Goal: Task Accomplishment & Management: Manage account settings

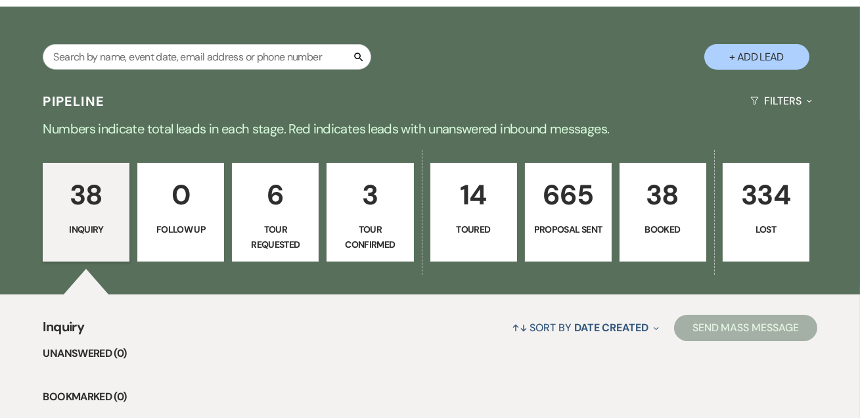
scroll to position [159, 0]
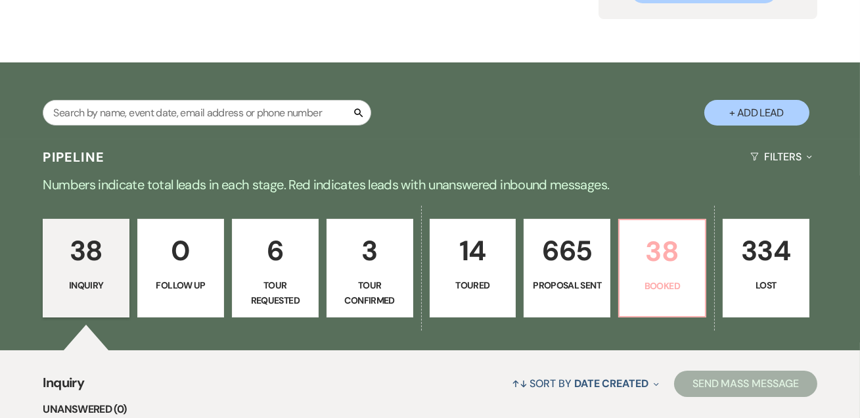
click at [650, 279] on p "Booked" at bounding box center [663, 286] width 70 height 14
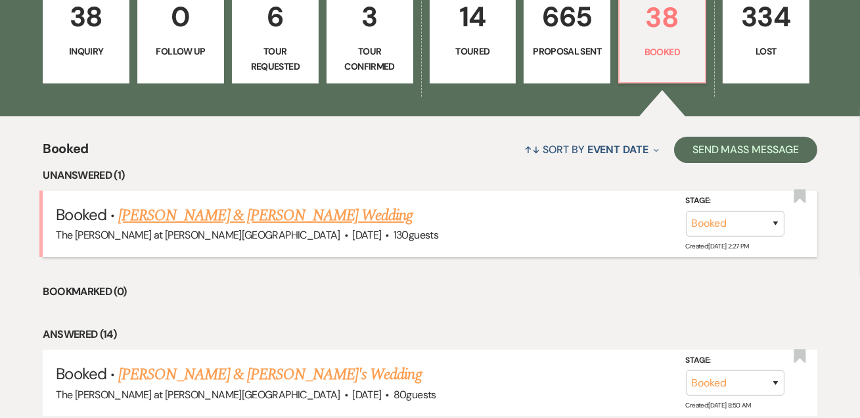
scroll to position [398, 0]
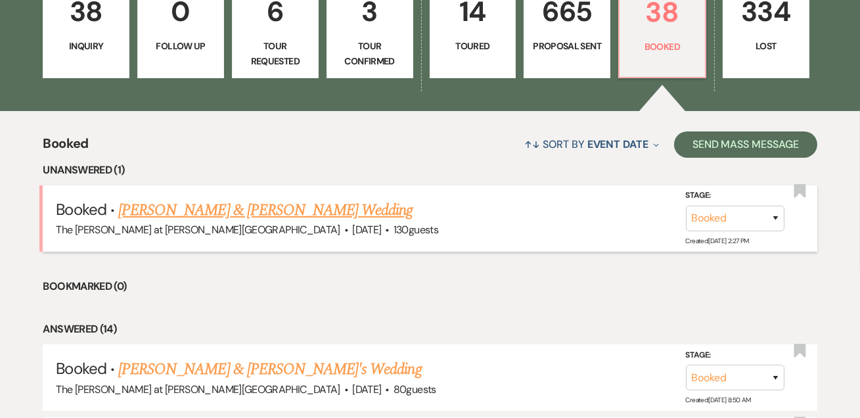
click at [220, 204] on link "[PERSON_NAME] & [PERSON_NAME] Wedding" at bounding box center [265, 210] width 294 height 24
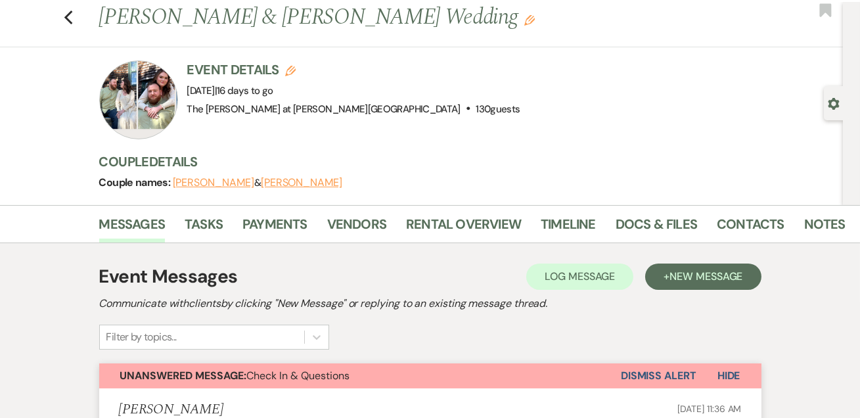
scroll to position [20, 0]
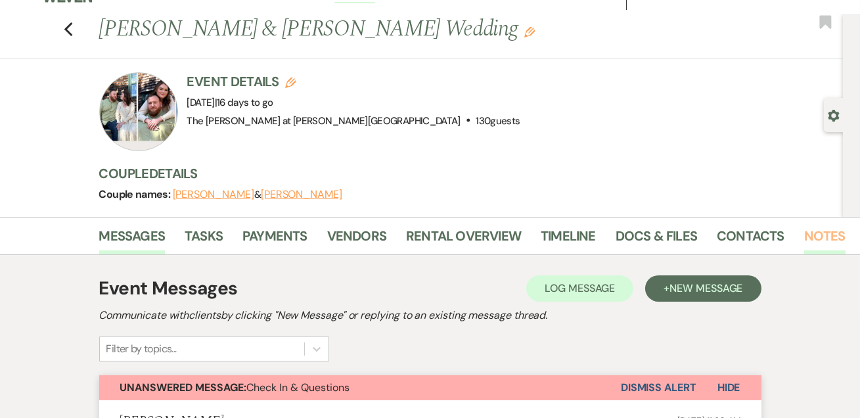
click at [817, 235] on link "Notes" at bounding box center [824, 239] width 41 height 29
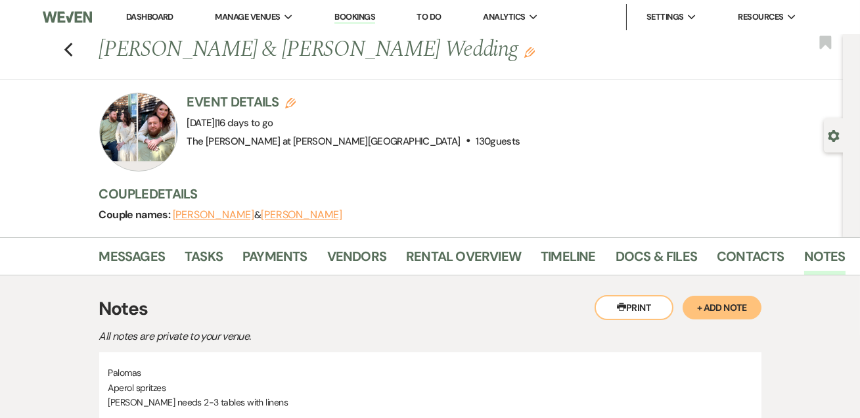
drag, startPoint x: 525, startPoint y: 104, endPoint x: 490, endPoint y: 128, distance: 42.5
click at [525, 104] on div "Event Details Edit Event Date: Saturday, August 30th, 2025 | 16 days to go Venu…" at bounding box center [464, 132] width 731 height 79
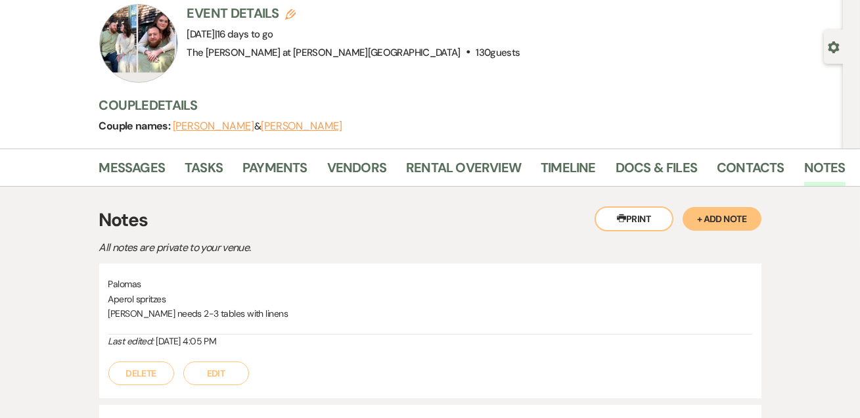
scroll to position [80, 0]
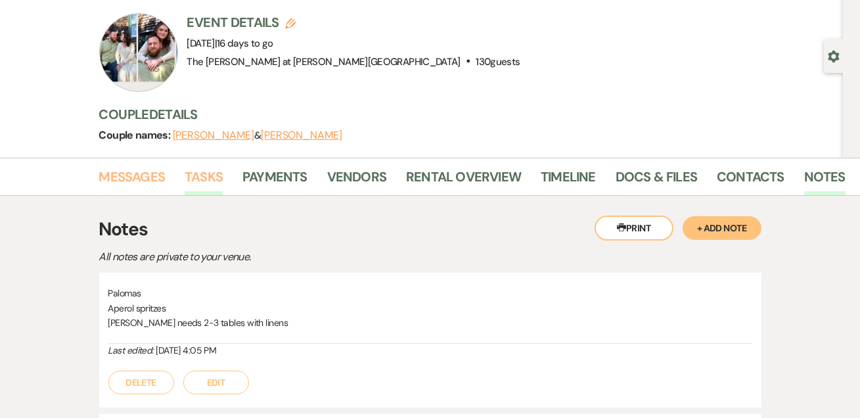
drag, startPoint x: 149, startPoint y: 180, endPoint x: 218, endPoint y: 166, distance: 69.9
click at [149, 180] on link "Messages" at bounding box center [132, 180] width 66 height 29
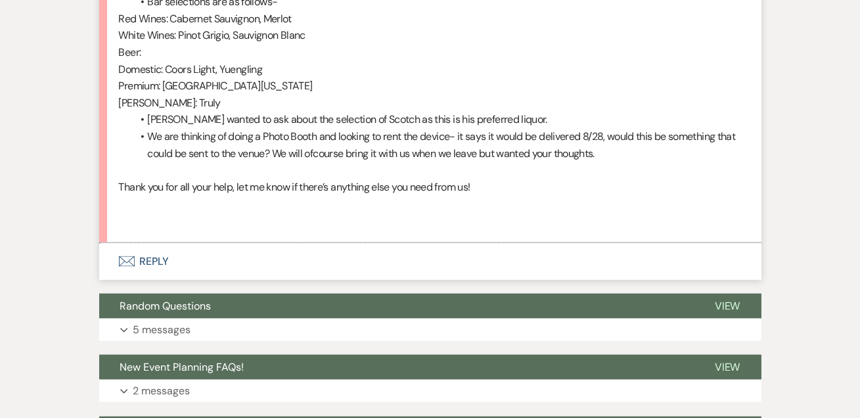
scroll to position [3903, 0]
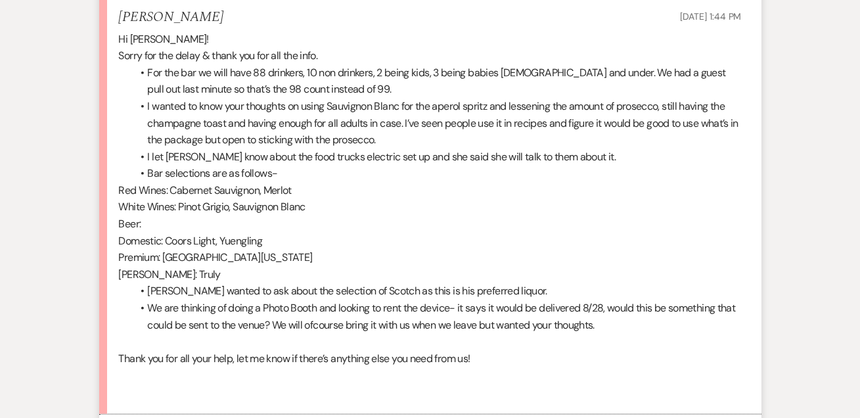
click at [562, 377] on p at bounding box center [430, 375] width 623 height 17
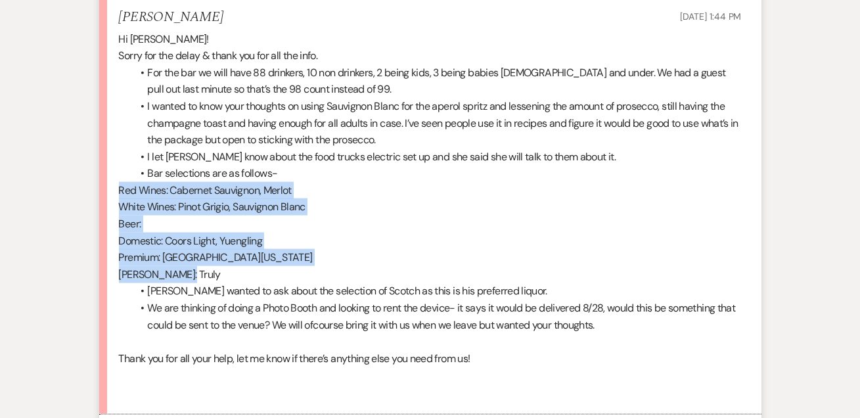
drag, startPoint x: 120, startPoint y: 186, endPoint x: 226, endPoint y: 262, distance: 130.0
click at [226, 262] on div "Hi Jackie! Sorry for the delay & thank you for all the info. For the bar we wil…" at bounding box center [430, 216] width 623 height 370
copy div "Red Wines: Cabernet Sauvignon, Merlot White Wines: Pinot Grigio, Sauvignon Blan…"
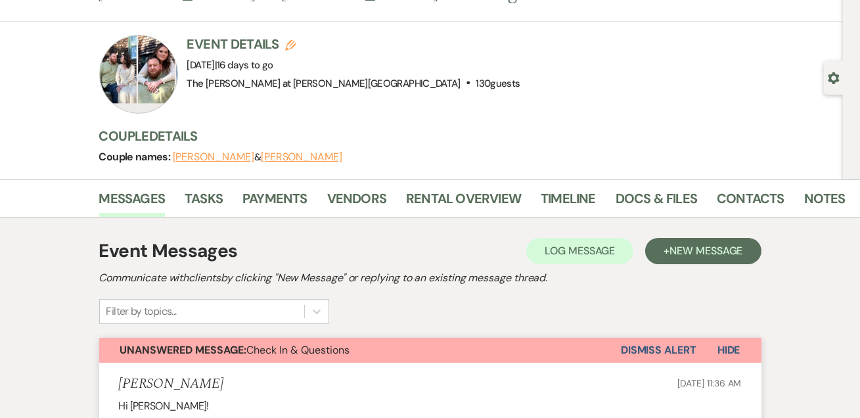
scroll to position [0, 0]
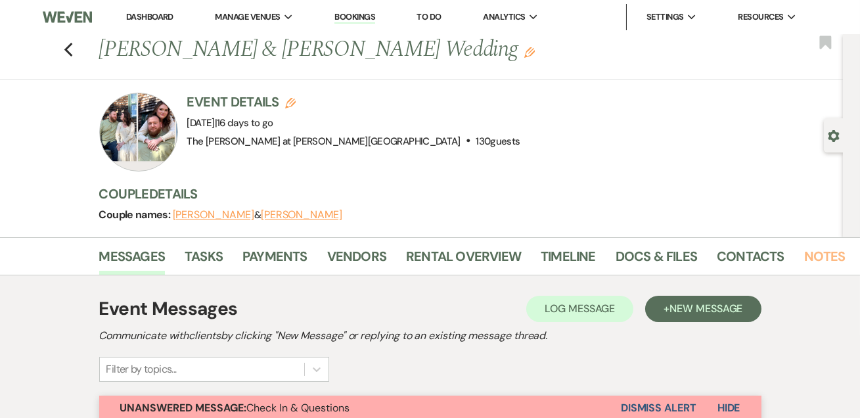
drag, startPoint x: 812, startPoint y: 256, endPoint x: 744, endPoint y: 221, distance: 76.1
click at [812, 256] on link "Notes" at bounding box center [824, 260] width 41 height 29
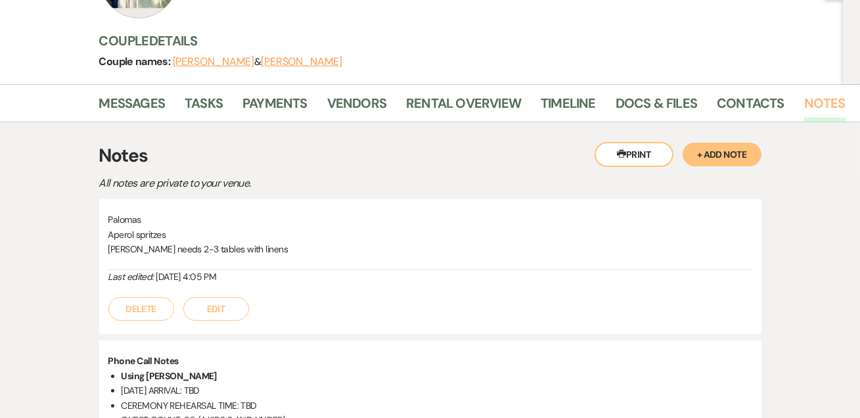
scroll to position [239, 0]
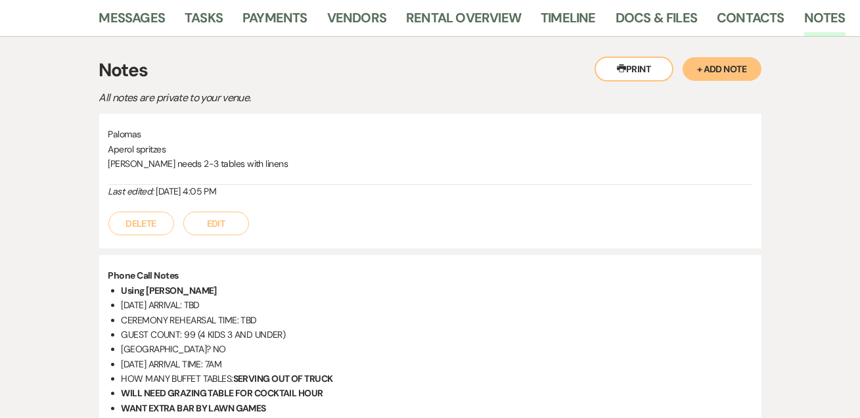
click at [213, 225] on button "Edit" at bounding box center [216, 224] width 66 height 24
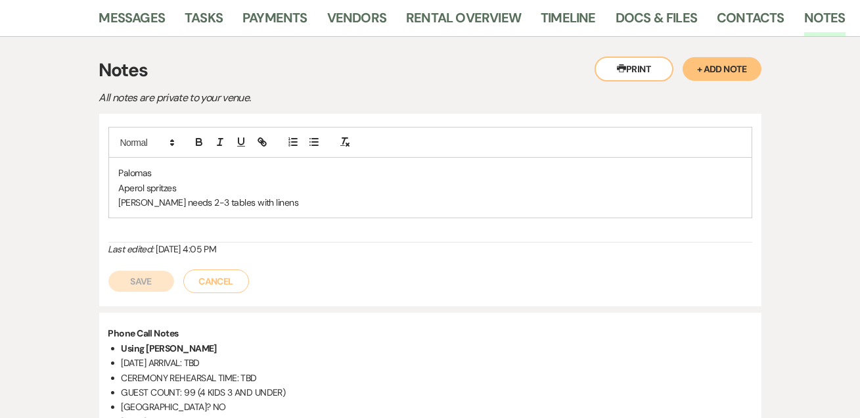
click at [264, 199] on p "Justin needs 2-3 tables with linens" at bounding box center [430, 202] width 623 height 14
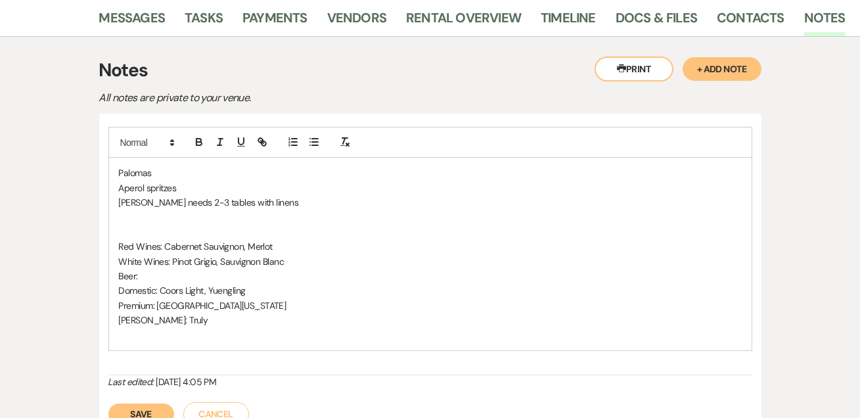
click at [183, 271] on p "Beer:" at bounding box center [430, 276] width 623 height 14
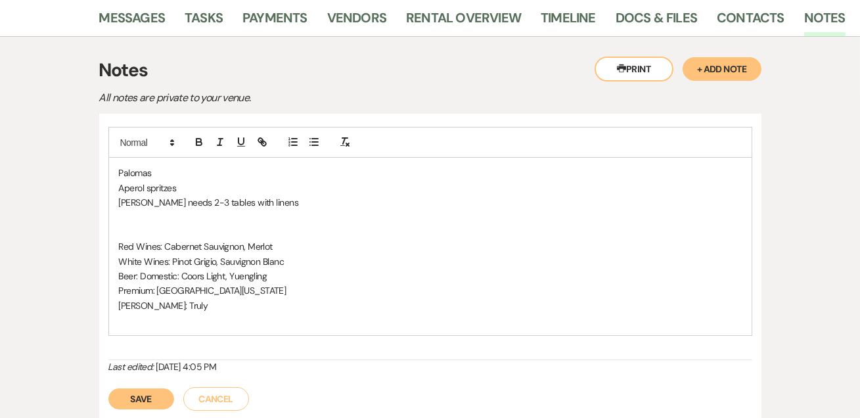
click at [254, 302] on p "Seltzer: Truly" at bounding box center [430, 305] width 623 height 14
click at [157, 398] on button "Save" at bounding box center [141, 398] width 66 height 21
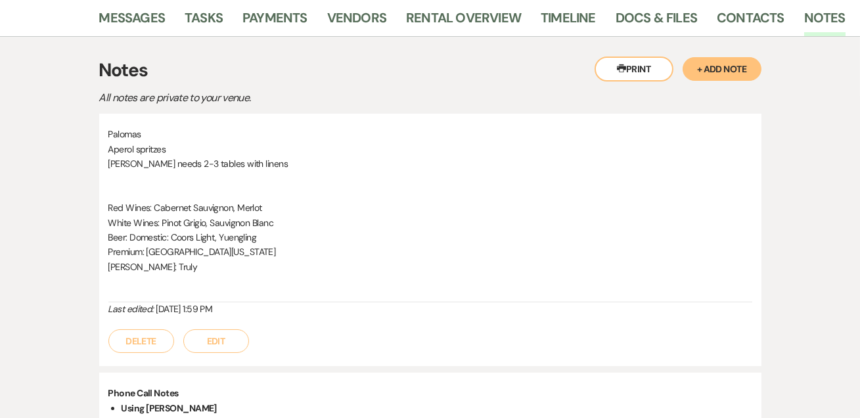
click at [208, 339] on button "Edit" at bounding box center [216, 341] width 66 height 24
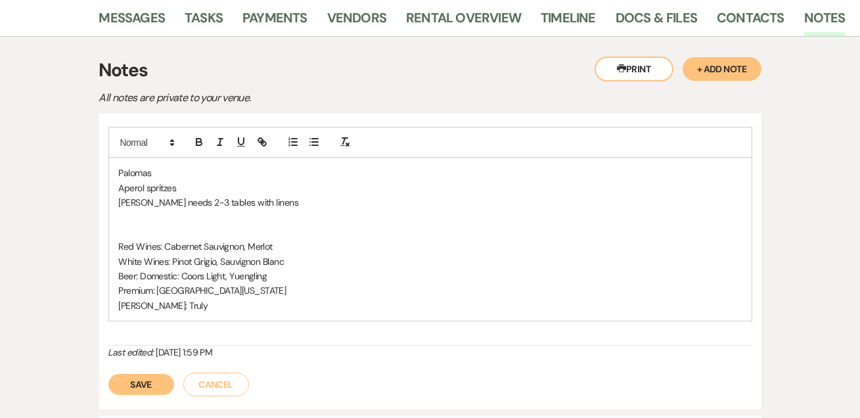
click at [125, 233] on p at bounding box center [430, 232] width 623 height 14
drag, startPoint x: 192, startPoint y: 227, endPoint x: 81, endPoint y: 231, distance: 110.5
click at [197, 139] on icon "button" at bounding box center [199, 140] width 5 height 3
click at [124, 383] on button "Save" at bounding box center [141, 384] width 66 height 21
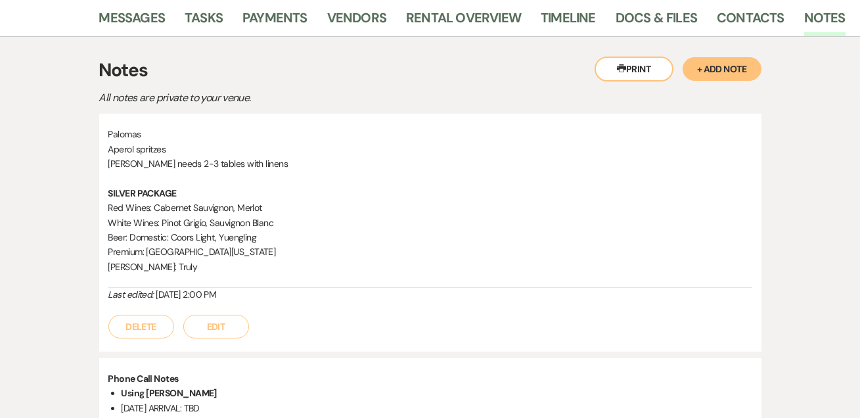
click at [377, 254] on p "Premium: Sierra Nevada" at bounding box center [430, 251] width 644 height 14
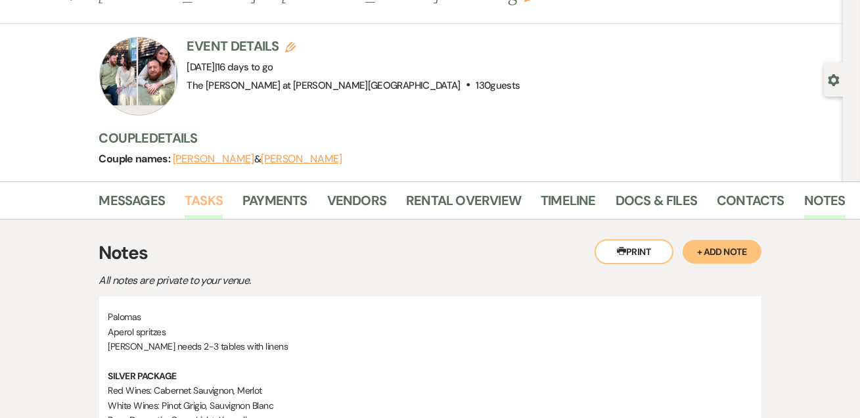
scroll to position [0, 0]
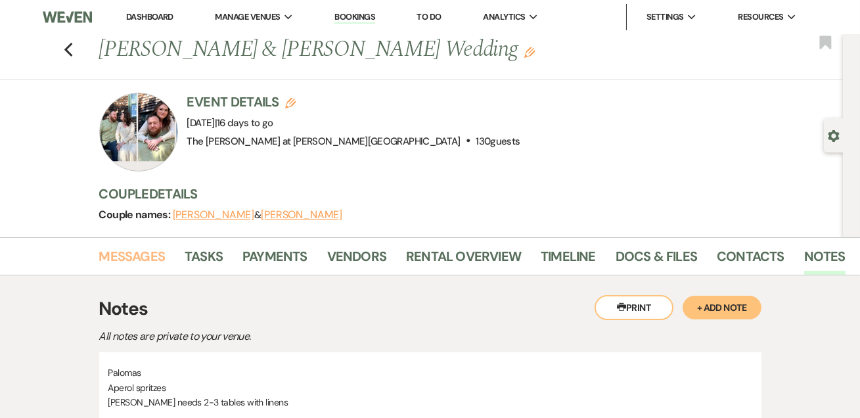
drag, startPoint x: 149, startPoint y: 248, endPoint x: 229, endPoint y: 217, distance: 86.8
click at [149, 248] on link "Messages" at bounding box center [132, 260] width 66 height 29
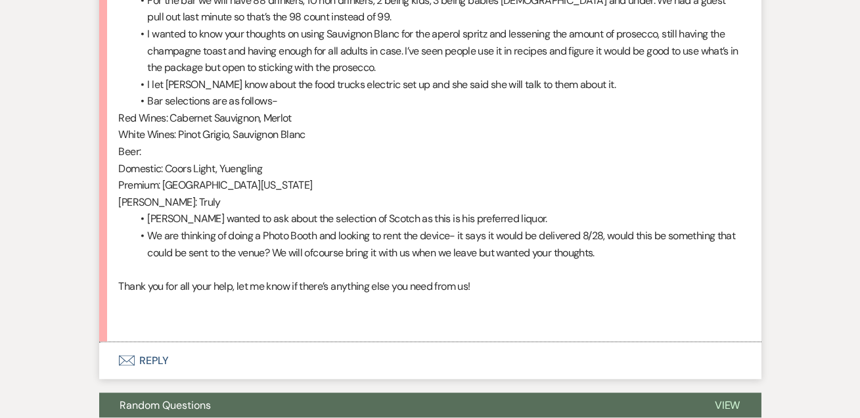
scroll to position [3940, 0]
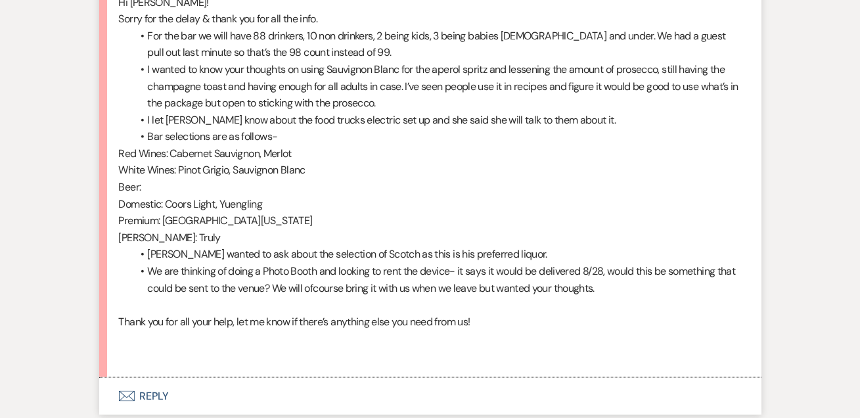
click at [156, 394] on button "Envelope Reply" at bounding box center [430, 396] width 662 height 37
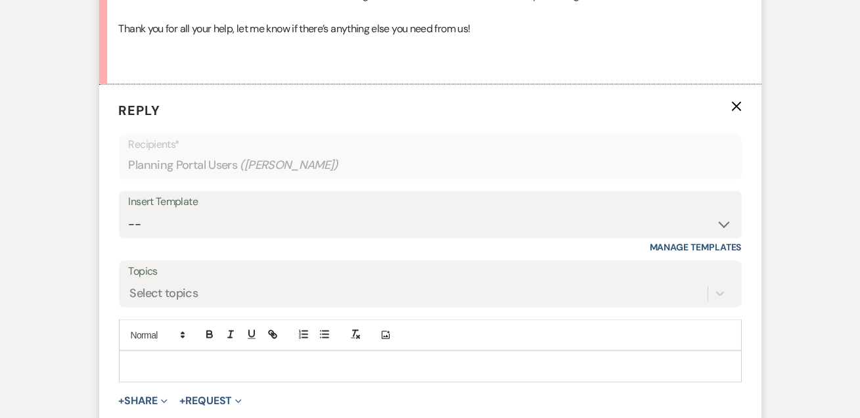
scroll to position [4262, 0]
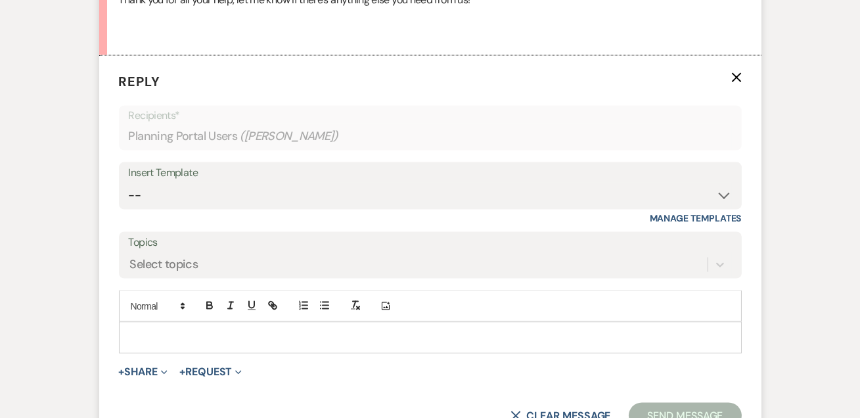
click at [164, 323] on div at bounding box center [431, 338] width 622 height 30
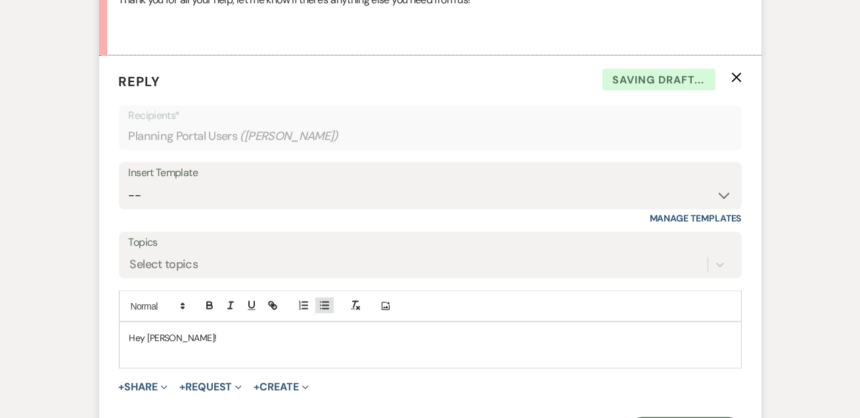
click at [317, 302] on button "button" at bounding box center [324, 306] width 18 height 16
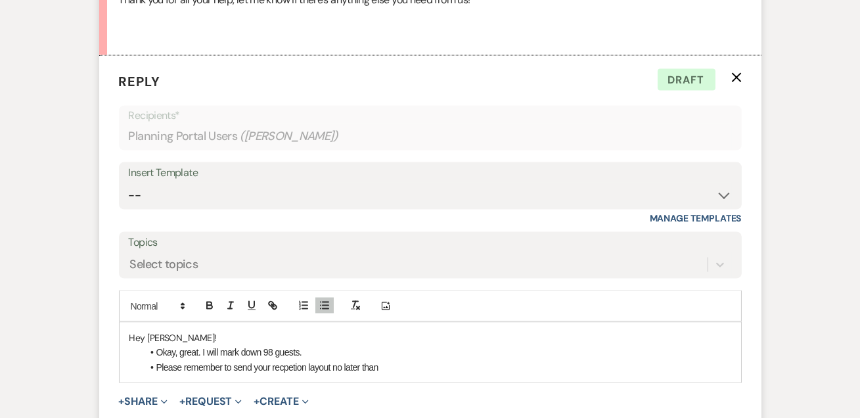
click at [384, 360] on li "Please remember to send your recpetion layout no later than" at bounding box center [437, 367] width 589 height 14
click at [445, 365] on li "Please remember to send your reception layout no later than 10am on 8/24." at bounding box center [437, 367] width 589 height 14
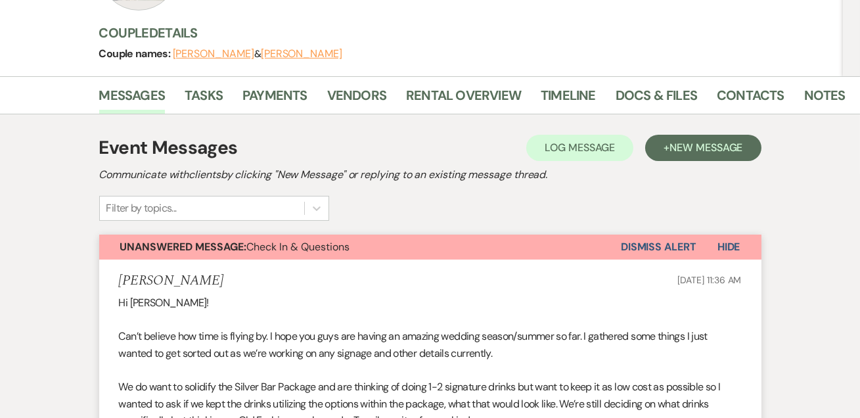
scroll to position [0, 0]
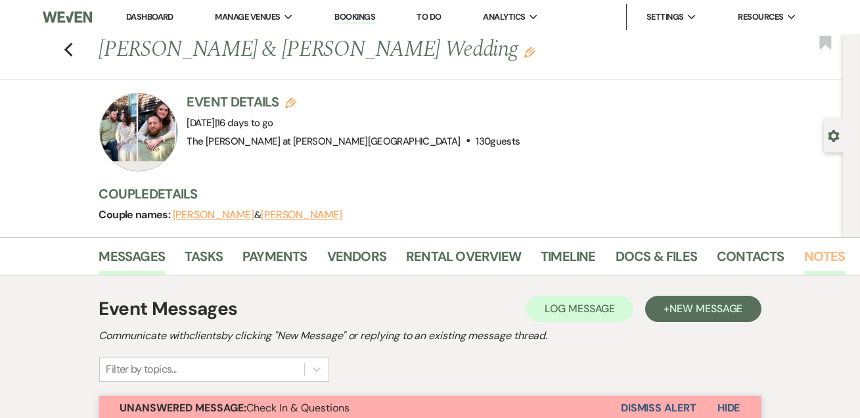
click at [814, 256] on link "Notes" at bounding box center [824, 260] width 41 height 29
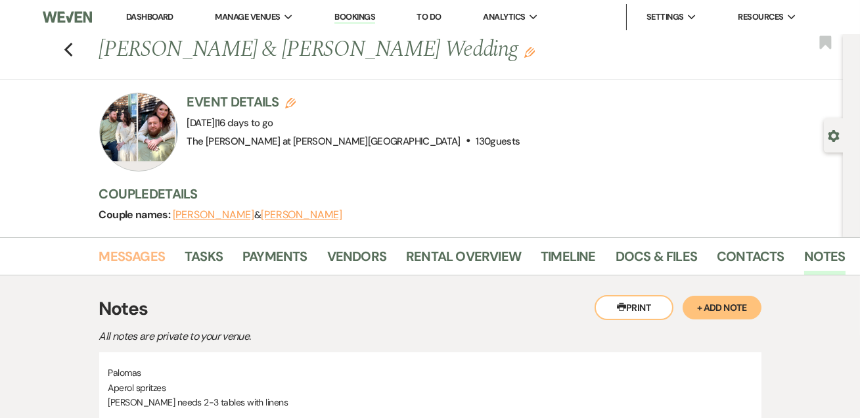
drag, startPoint x: 138, startPoint y: 254, endPoint x: 205, endPoint y: 233, distance: 70.3
click at [138, 254] on link "Messages" at bounding box center [132, 260] width 66 height 29
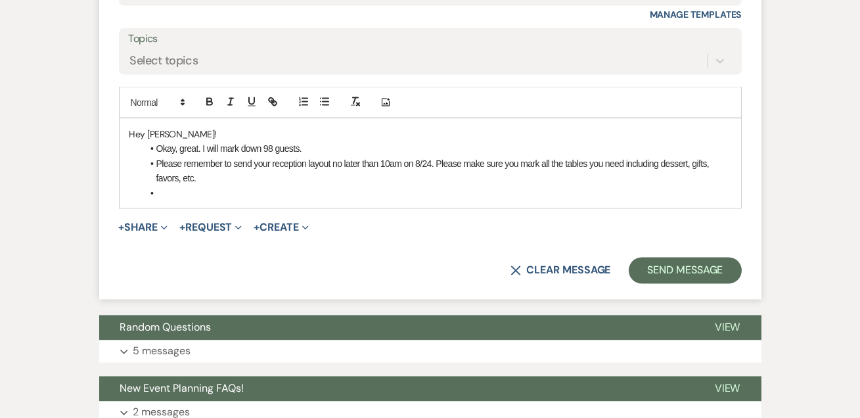
scroll to position [4481, 0]
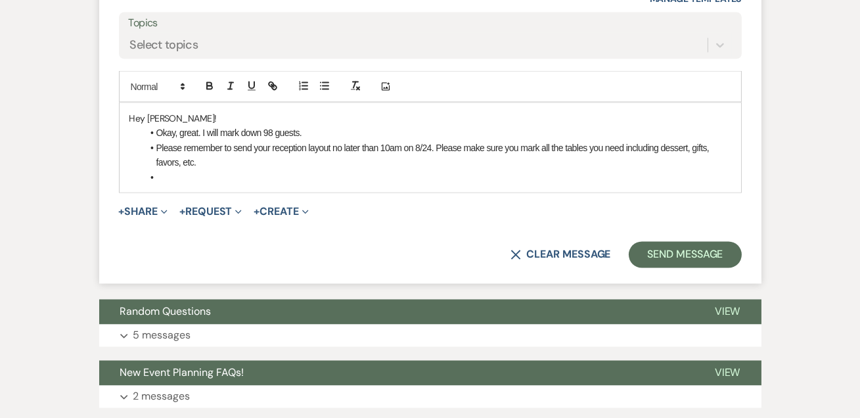
click at [320, 127] on li "Okay, great. I will mark down 98 guests." at bounding box center [437, 133] width 589 height 14
click at [208, 155] on li "Please remember to send your reception layout no later than 10am on 8/24. Pleas…" at bounding box center [437, 156] width 589 height 30
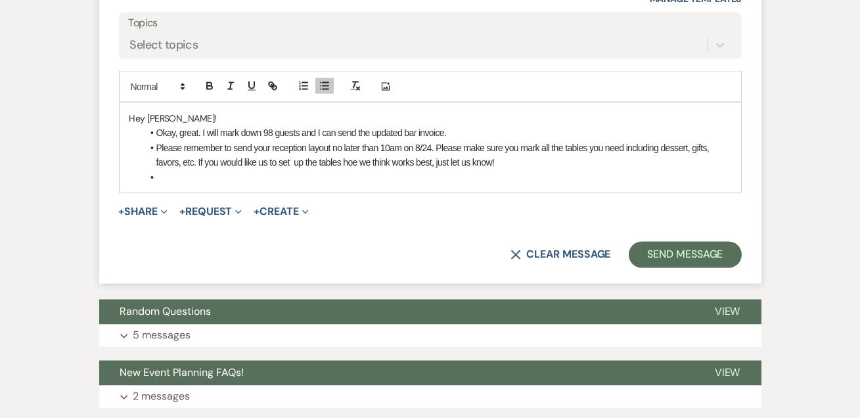
click at [205, 173] on li at bounding box center [437, 177] width 589 height 14
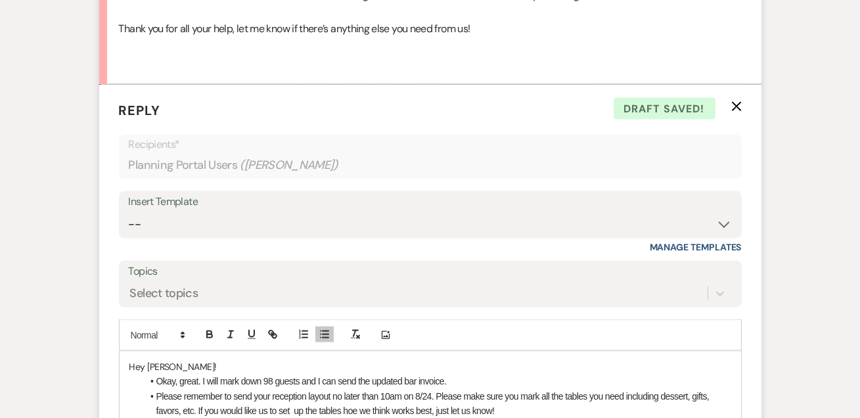
scroll to position [4322, 0]
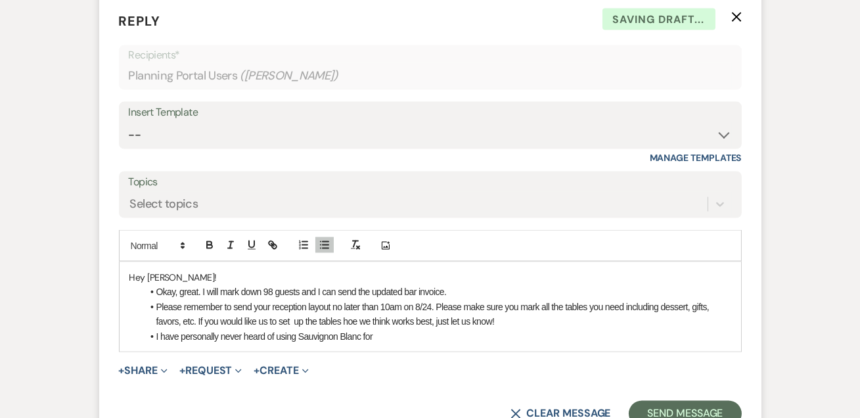
click at [384, 329] on li "I have personally never heard of using Sauvignon Blanc for" at bounding box center [437, 336] width 589 height 14
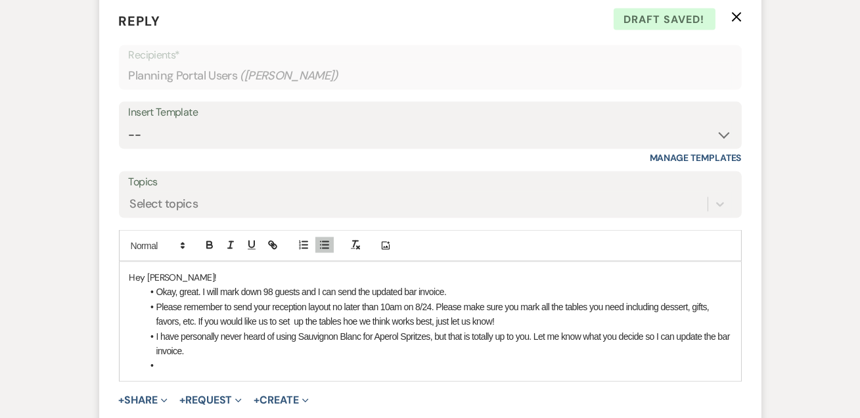
click at [531, 332] on li "I have personally never heard of using Sauvignon Blanc for Aperol Spritzes, but…" at bounding box center [437, 344] width 589 height 30
click at [532, 340] on li "I have personally never heard of using Sauvignon Blanc for Aperol Spritzes, but…" at bounding box center [437, 344] width 589 height 30
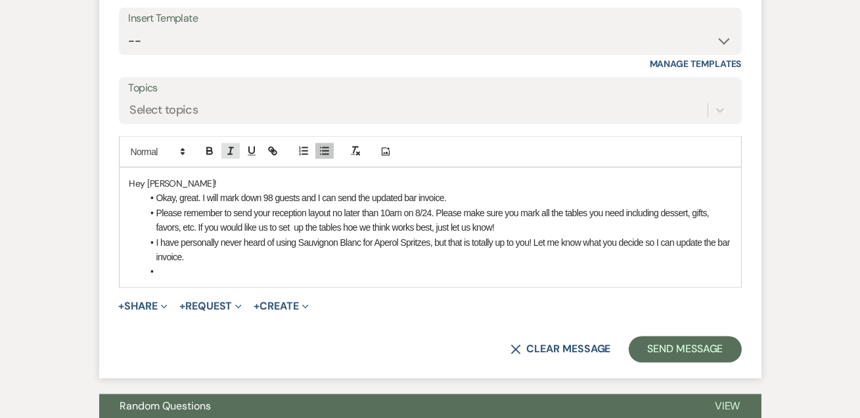
scroll to position [4481, 0]
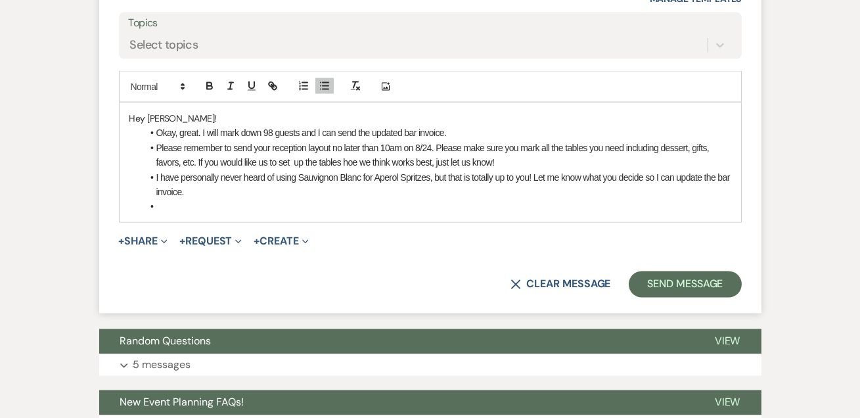
click at [173, 199] on li at bounding box center [437, 206] width 589 height 14
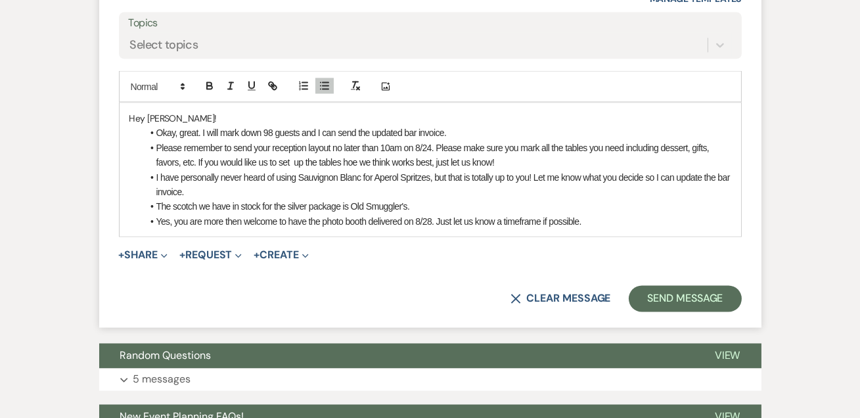
click at [182, 154] on li "Please remember to send your reception layout no later than 10am on 8/24. Pleas…" at bounding box center [437, 156] width 589 height 30
click at [417, 156] on li "Please remember to send your reception layout no later than 10am on 8/24. Pleas…" at bounding box center [437, 156] width 589 height 30
click at [599, 149] on li "Please remember to send your reception layout no later than 10am on 8/24. Pleas…" at bounding box center [437, 156] width 589 height 30
click at [251, 190] on li "I have personally never heard of using Sauvignon Blanc for Aperol Spritzes, but…" at bounding box center [437, 185] width 589 height 30
click at [583, 218] on li "Yes, you are more then welcome to have the photo booth delivered on 8/28. Just …" at bounding box center [437, 221] width 589 height 14
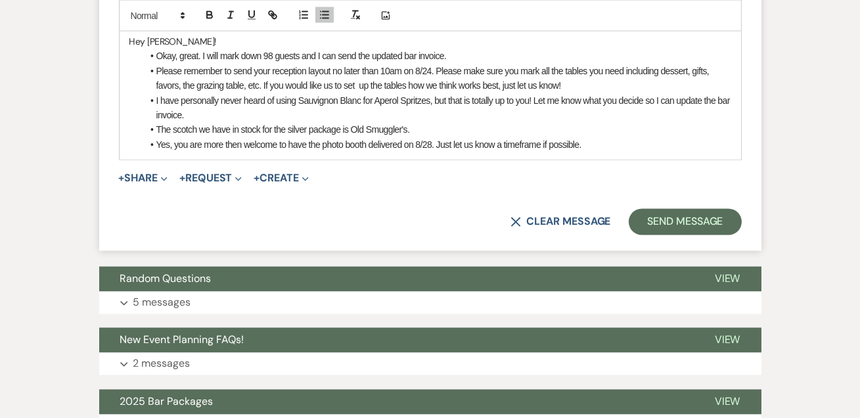
scroll to position [4561, 0]
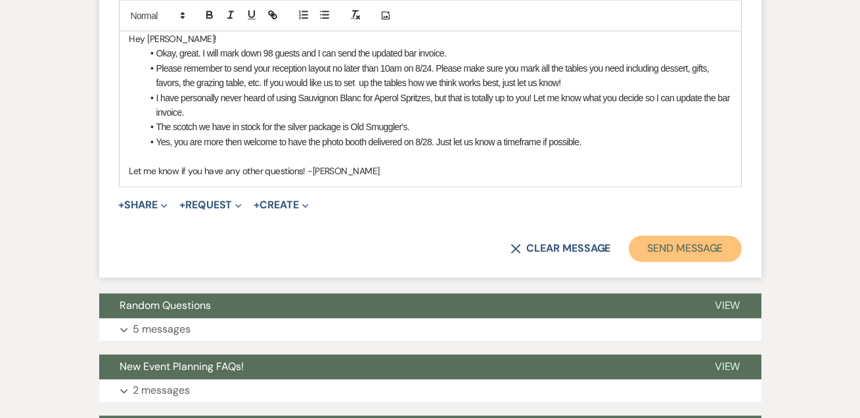
click at [662, 236] on button "Send Message" at bounding box center [685, 249] width 112 height 26
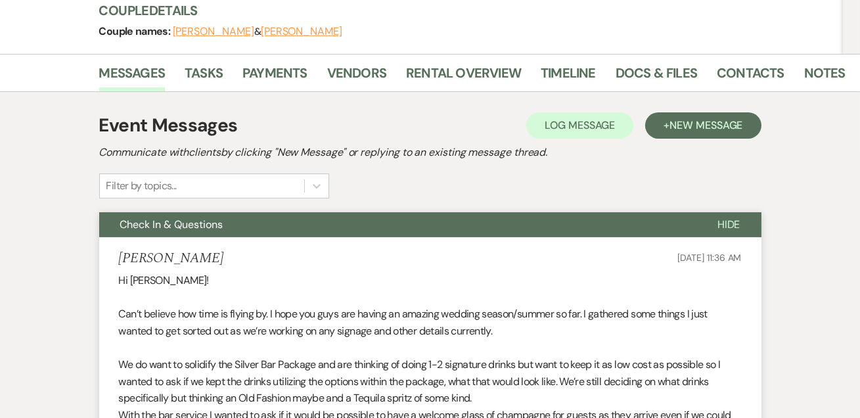
scroll to position [0, 0]
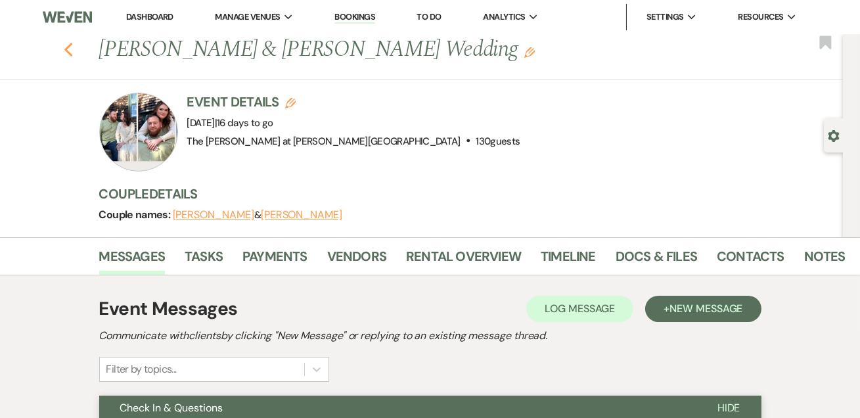
click at [72, 47] on use "button" at bounding box center [68, 50] width 9 height 14
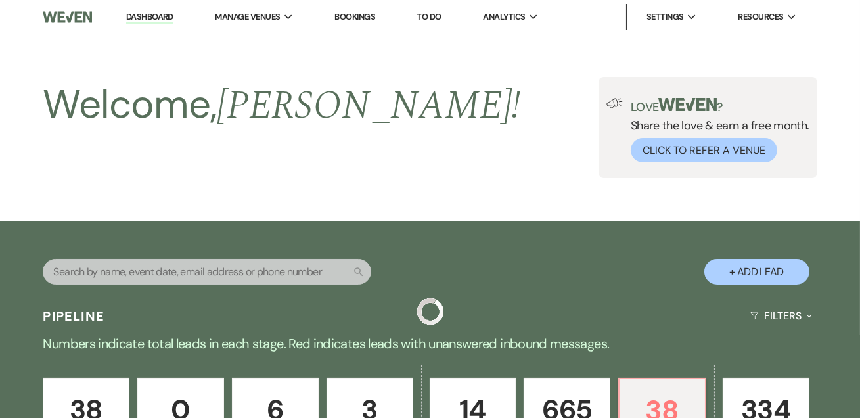
scroll to position [398, 0]
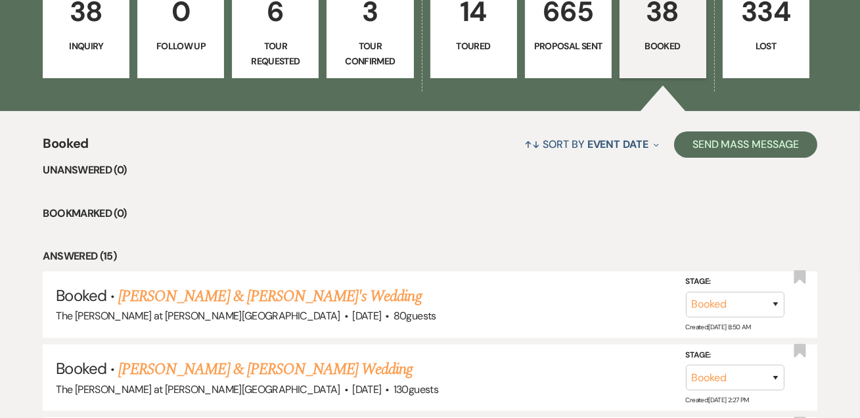
click at [649, 46] on p "Booked" at bounding box center [663, 46] width 70 height 14
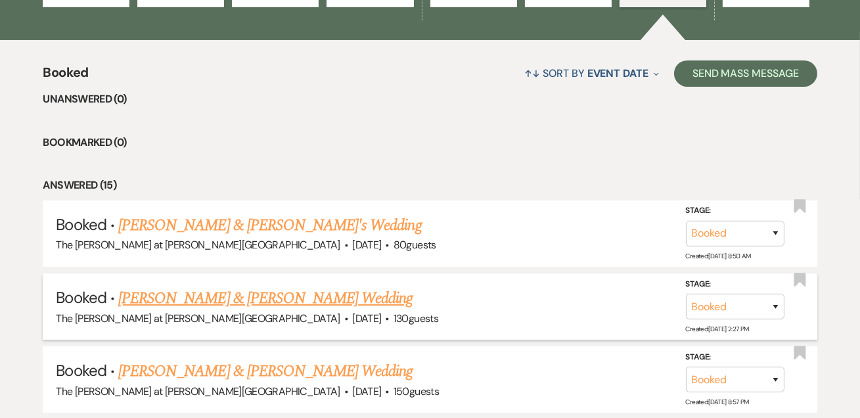
scroll to position [557, 0]
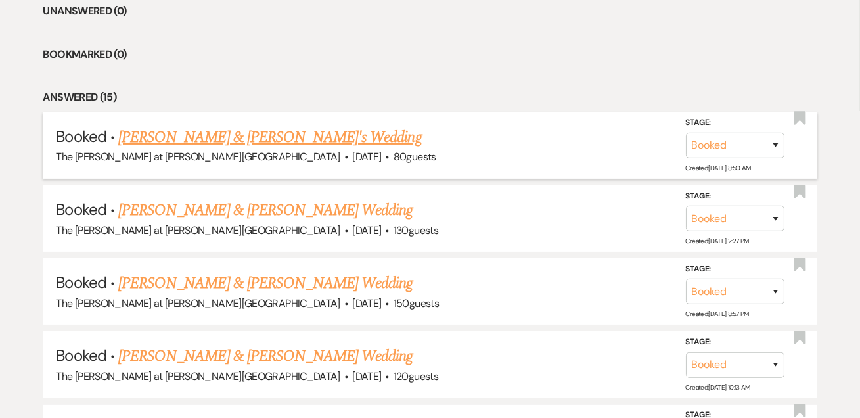
click at [220, 143] on link "Stephanie Morgan & Fiance's Wedding" at bounding box center [270, 138] width 304 height 24
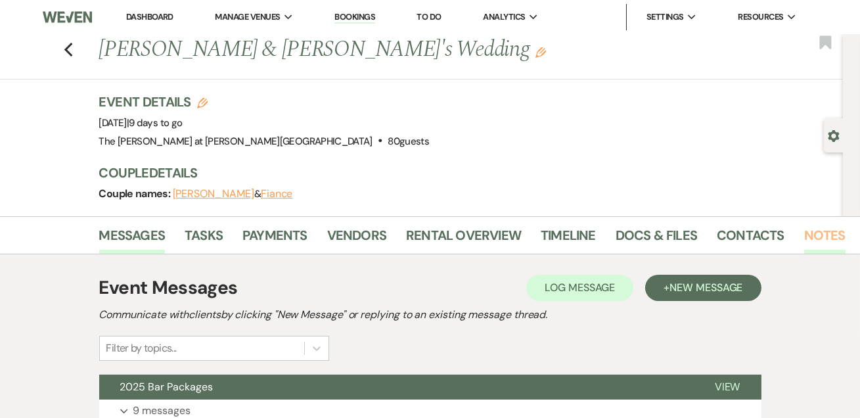
click at [822, 229] on link "Notes" at bounding box center [824, 239] width 41 height 29
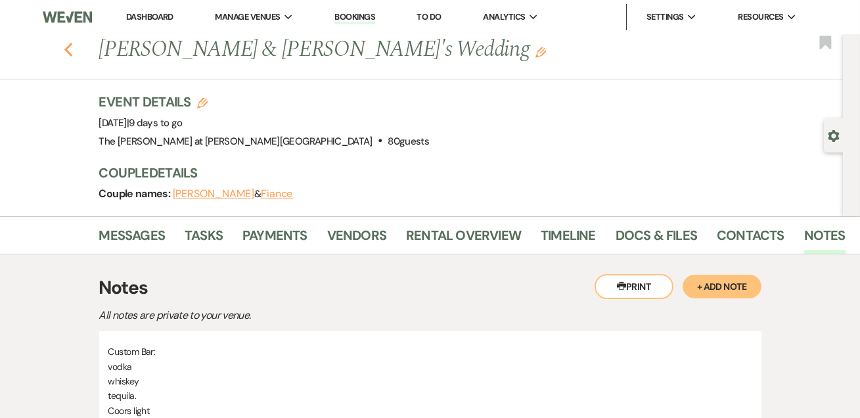
click at [72, 45] on use "button" at bounding box center [68, 50] width 9 height 14
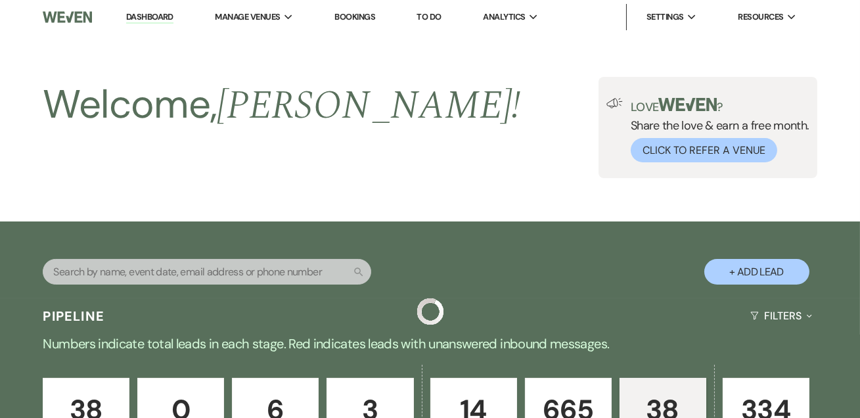
scroll to position [557, 0]
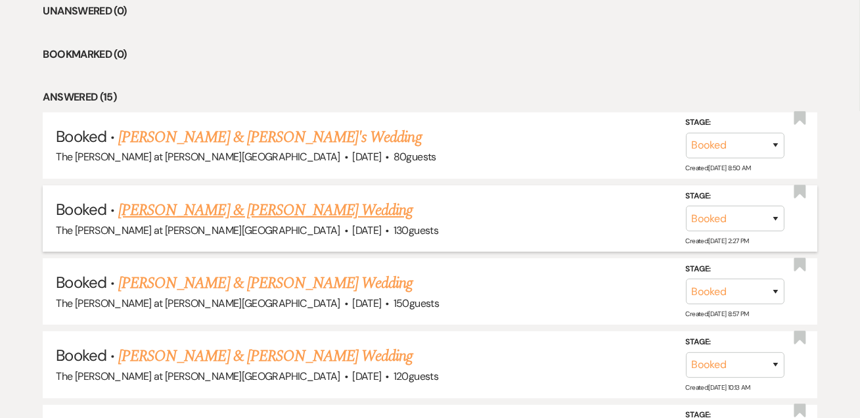
click at [276, 214] on link "Steven Kunzer & Danielle Wheaton's Wedding" at bounding box center [265, 210] width 294 height 24
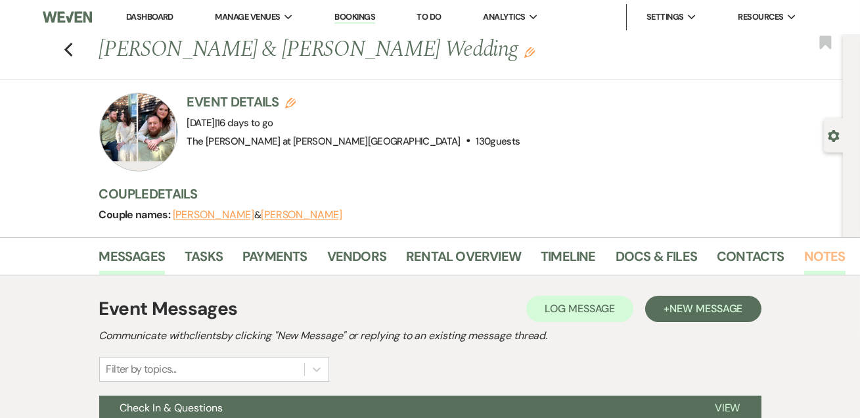
click at [806, 263] on link "Notes" at bounding box center [824, 260] width 41 height 29
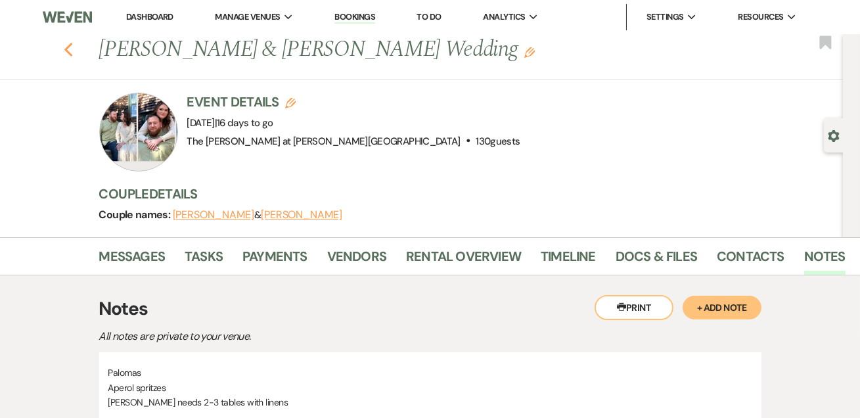
click at [70, 46] on icon "Previous" at bounding box center [69, 50] width 10 height 16
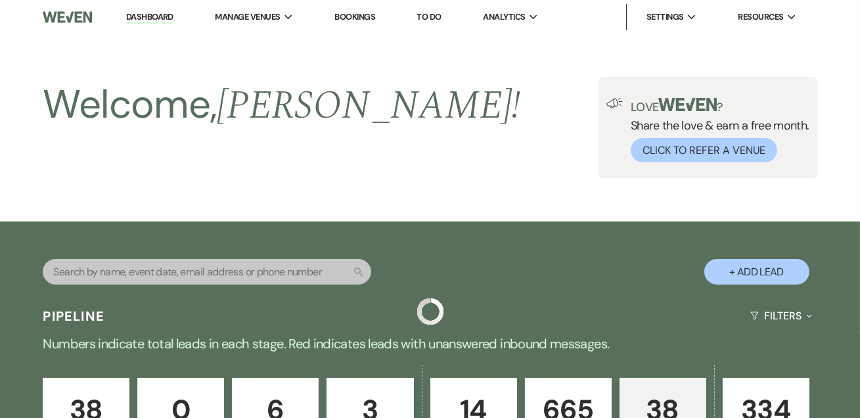
scroll to position [557, 0]
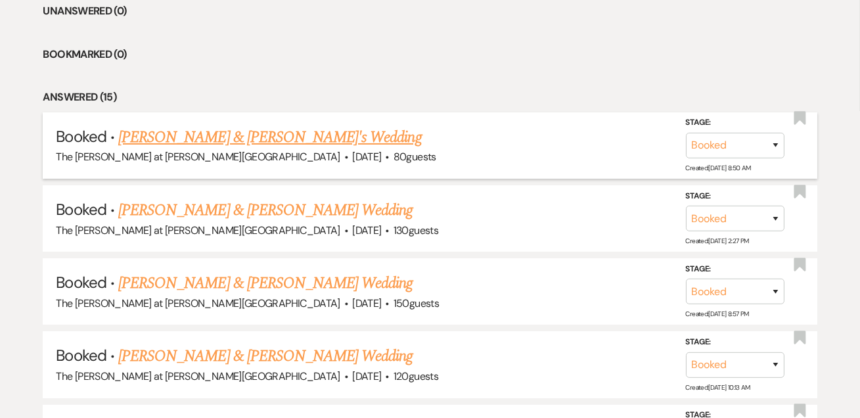
click at [198, 139] on link "Stephanie Morgan & Fiance's Wedding" at bounding box center [270, 138] width 304 height 24
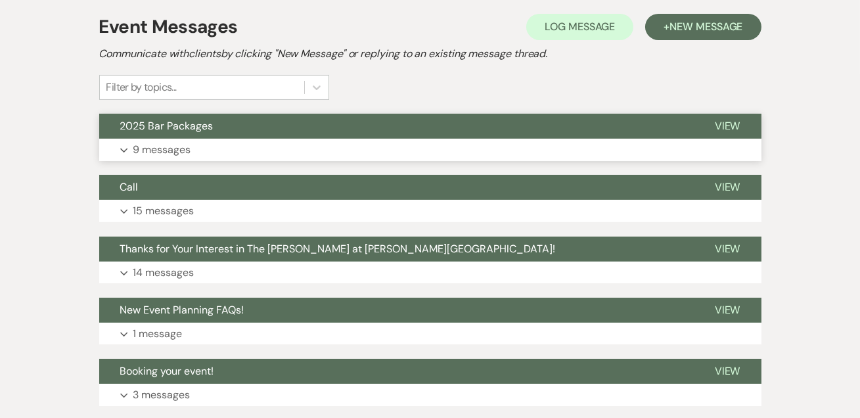
scroll to position [216, 0]
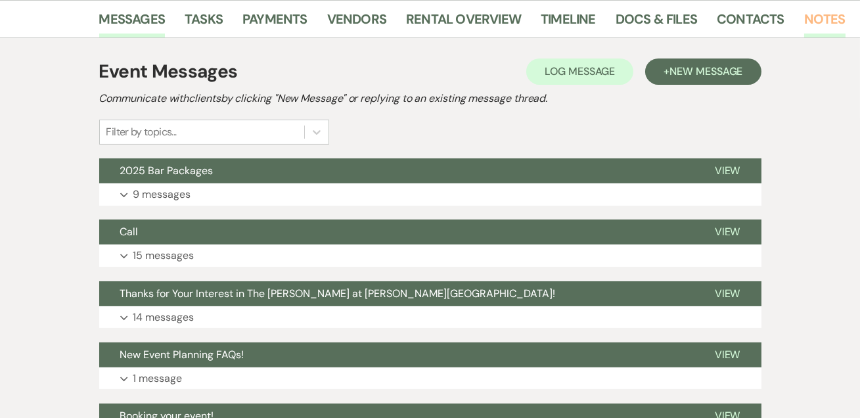
click at [810, 29] on link "Notes" at bounding box center [824, 23] width 41 height 29
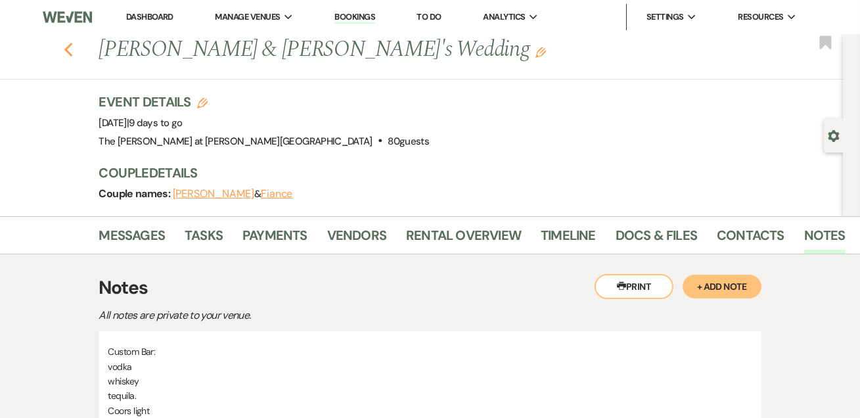
click at [68, 53] on icon "Previous" at bounding box center [69, 50] width 10 height 16
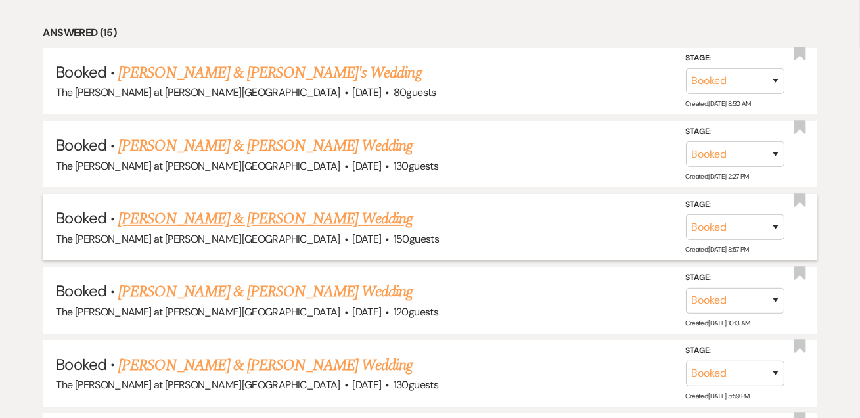
scroll to position [637, 0]
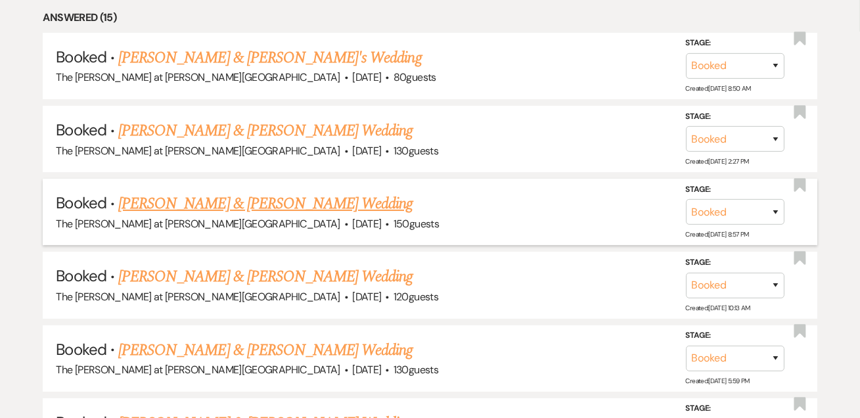
click at [288, 202] on link "Brent Freestone & Chelsea Costello's Wedding" at bounding box center [265, 204] width 294 height 24
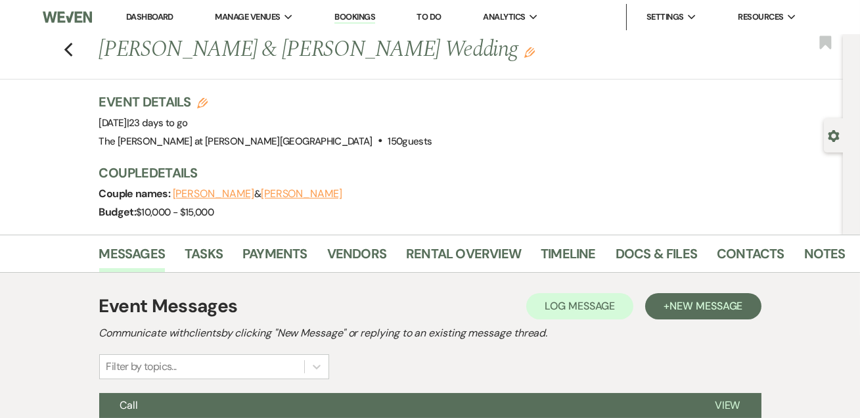
drag, startPoint x: 820, startPoint y: 273, endPoint x: 813, endPoint y: 247, distance: 27.1
click at [813, 247] on link "Notes" at bounding box center [824, 257] width 41 height 29
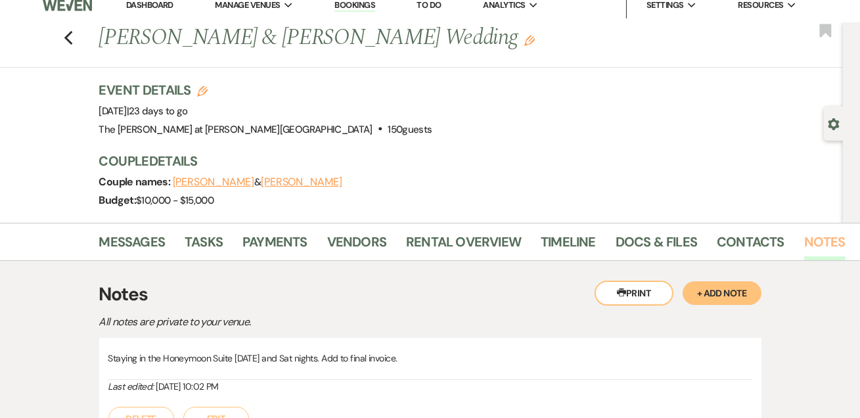
scroll to position [159, 0]
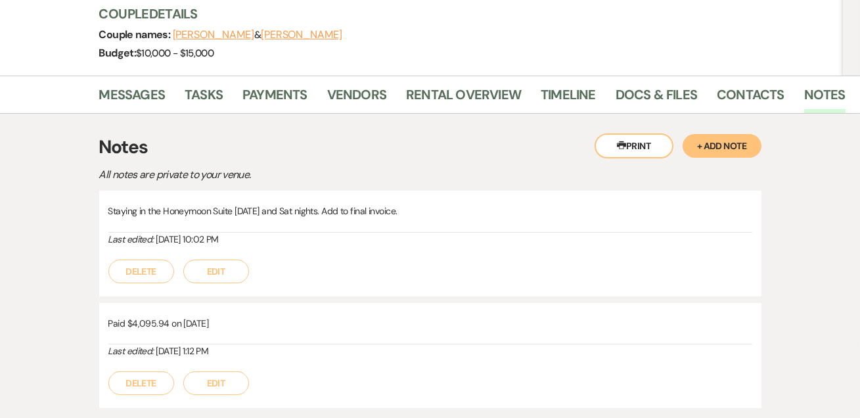
click at [685, 145] on button "+ Add Note" at bounding box center [722, 146] width 79 height 24
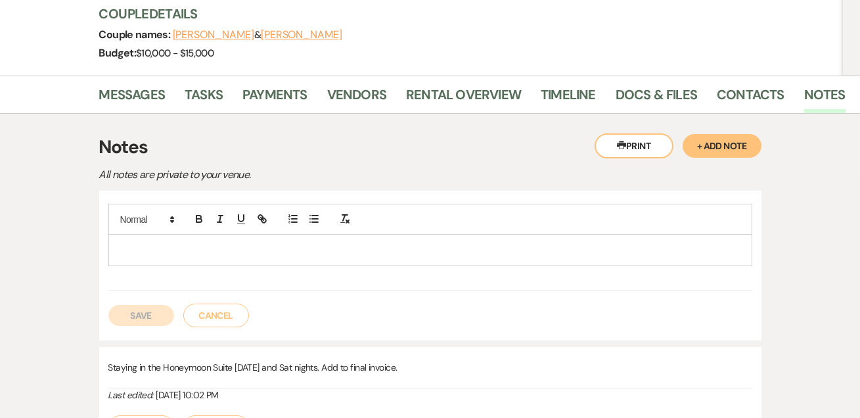
click at [212, 254] on p at bounding box center [430, 250] width 623 height 14
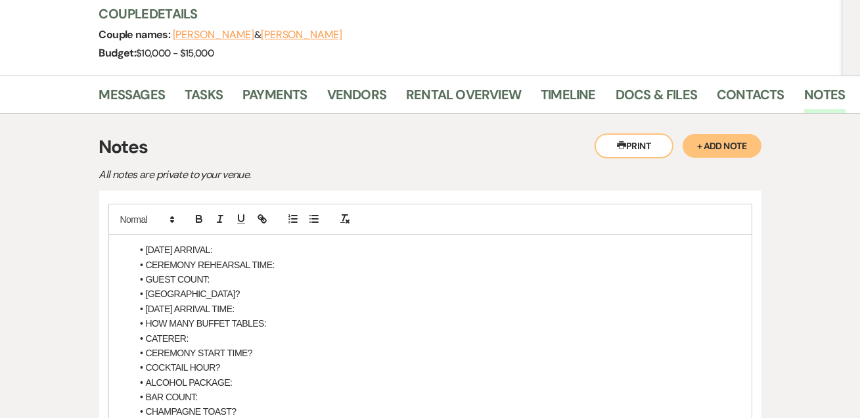
scroll to position [318, 0]
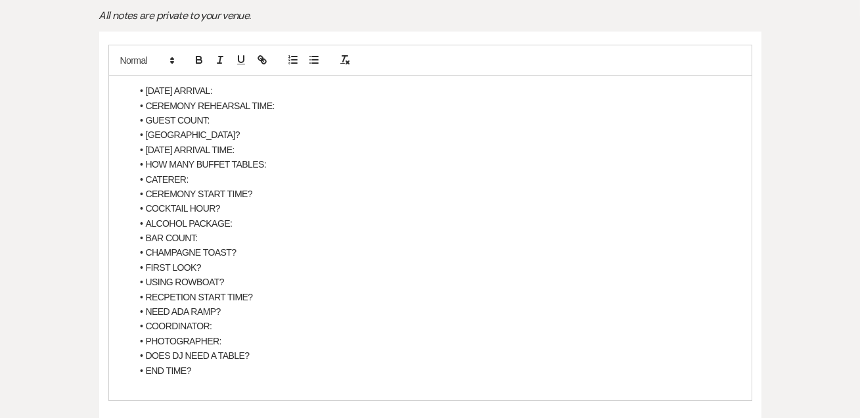
click at [222, 92] on li "FRIDAY ARRIVAL:" at bounding box center [437, 90] width 610 height 14
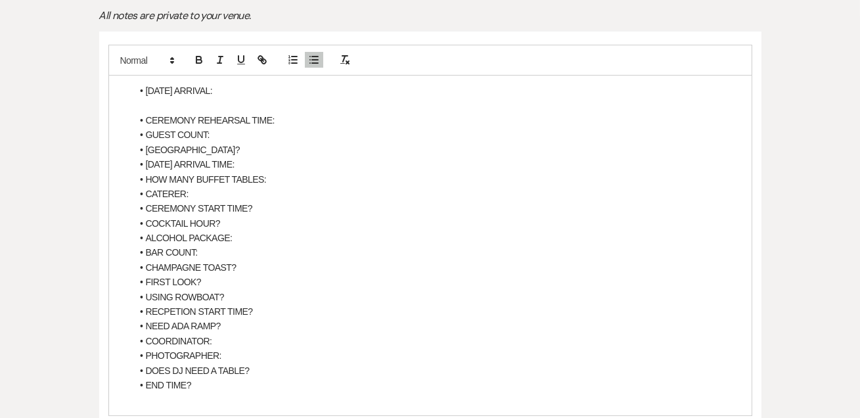
click at [273, 118] on li "CEREMONY REHEARSAL TIME:" at bounding box center [437, 120] width 610 height 14
click at [209, 101] on p at bounding box center [430, 106] width 623 height 14
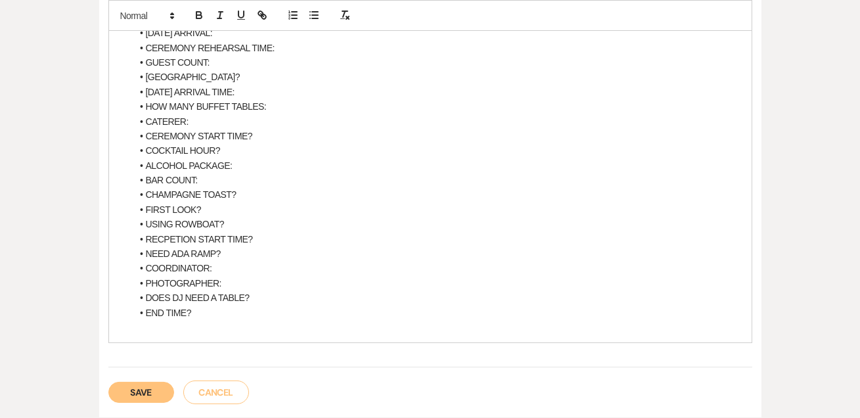
scroll to position [398, 0]
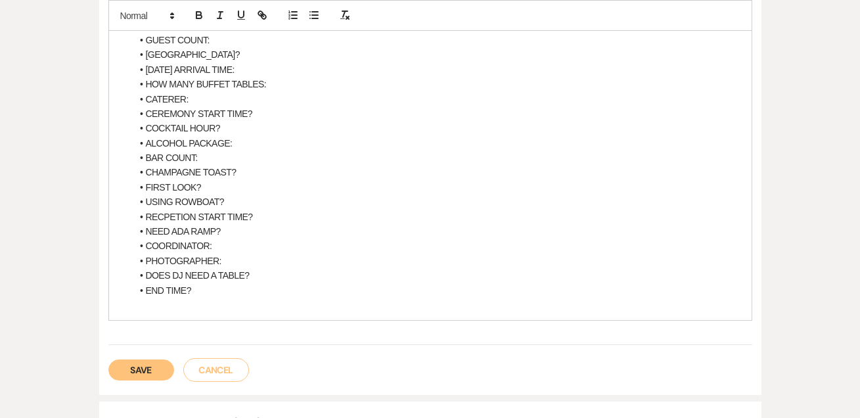
click at [153, 361] on button "Save" at bounding box center [141, 369] width 66 height 21
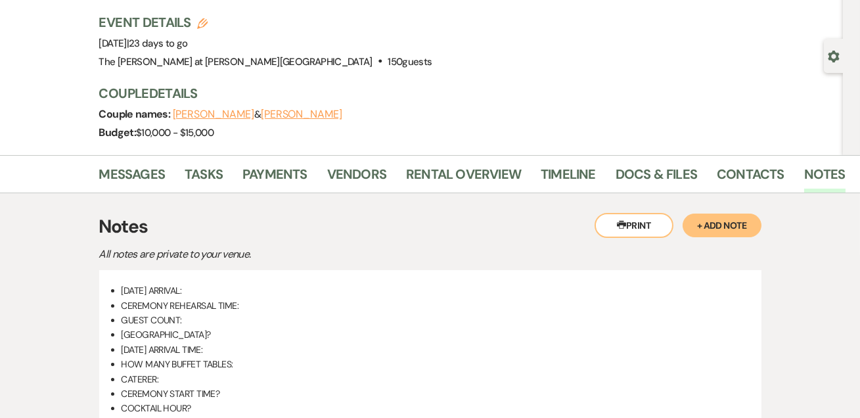
scroll to position [318, 0]
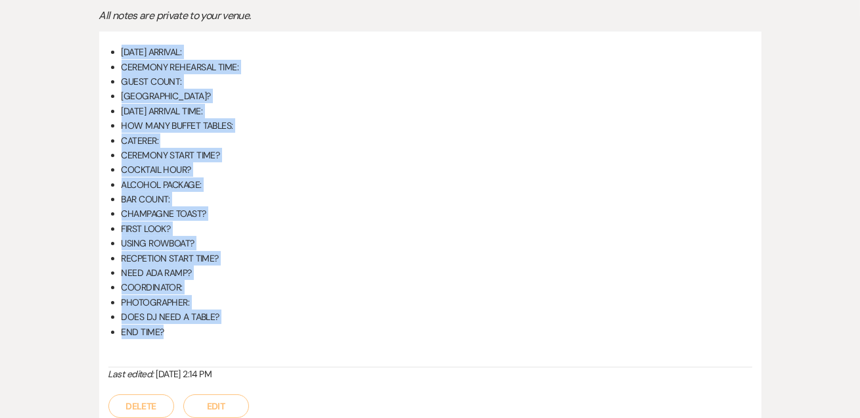
drag, startPoint x: 165, startPoint y: 333, endPoint x: 104, endPoint y: 53, distance: 286.4
click at [104, 53] on div "FRIDAY ARRIVAL: CEREMONY REHEARSAL TIME: GUEST COUNT: BIRCH ARBOR? SATURDAY ARR…" at bounding box center [430, 232] width 662 height 400
copy ul "FRIDAY ARRIVAL: CEREMONY REHEARSAL TIME: GUEST COUNT: BIRCH ARBOR? SATURDAY ARR…"
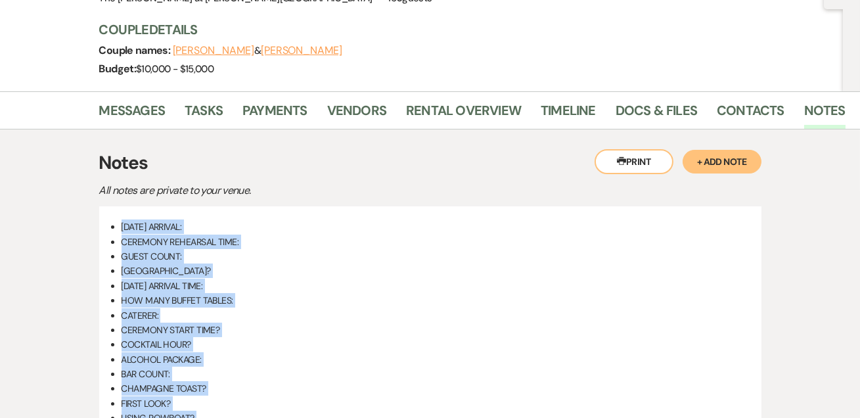
scroll to position [0, 0]
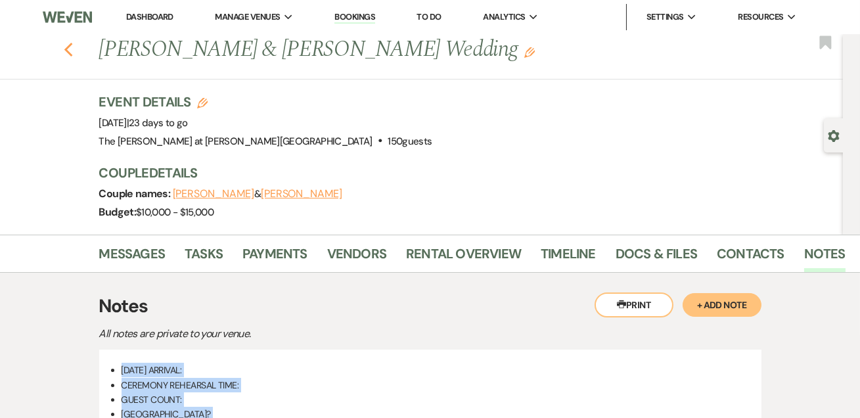
click at [73, 51] on icon "Previous" at bounding box center [69, 50] width 10 height 16
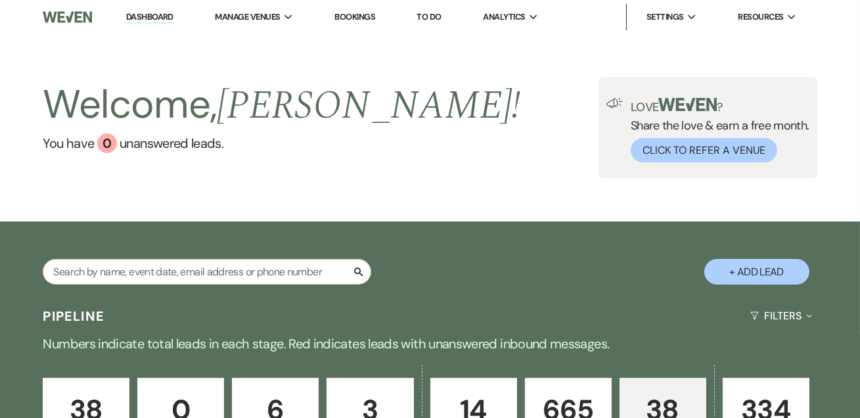
click at [152, 14] on link "Dashboard" at bounding box center [149, 17] width 47 height 12
drag, startPoint x: 154, startPoint y: 16, endPoint x: 344, endPoint y: 53, distance: 193.6
click at [154, 16] on link "Dashboard" at bounding box center [149, 17] width 47 height 12
